Goal: Obtain resource: Download file/media

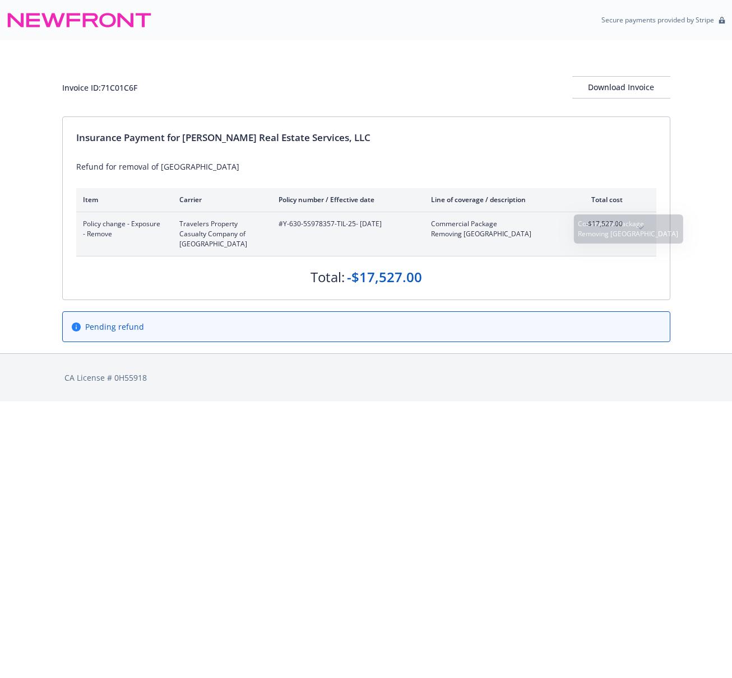
click at [454, 143] on div "Insurance Payment for [PERSON_NAME] Real Estate Services, LLC" at bounding box center [366, 138] width 580 height 15
click at [460, 152] on div "Insurance Payment for [PERSON_NAME] Real Estate Services, LLC Refund for remova…" at bounding box center [366, 208] width 607 height 183
drag, startPoint x: 145, startPoint y: 89, endPoint x: 103, endPoint y: 88, distance: 41.5
click at [103, 88] on div "Invoice ID: 71C01C6F Download Invoice" at bounding box center [366, 87] width 608 height 22
copy div "71C01C6F"
